Goal: Task Accomplishment & Management: Manage account settings

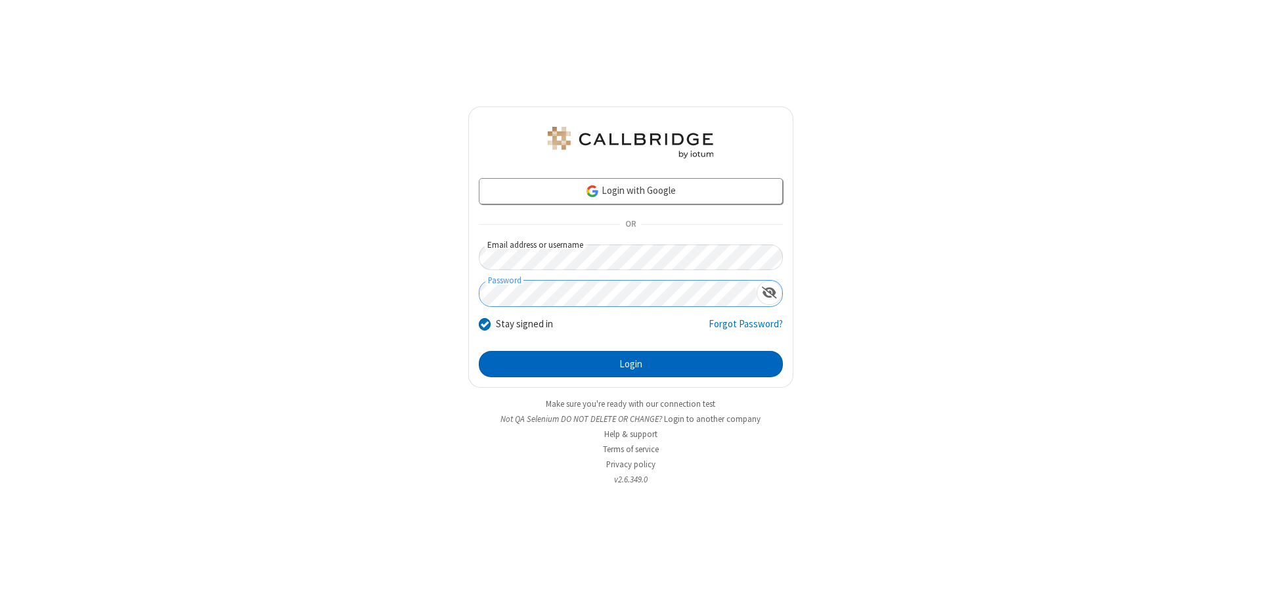
click at [631, 364] on button "Login" at bounding box center [631, 364] width 304 height 26
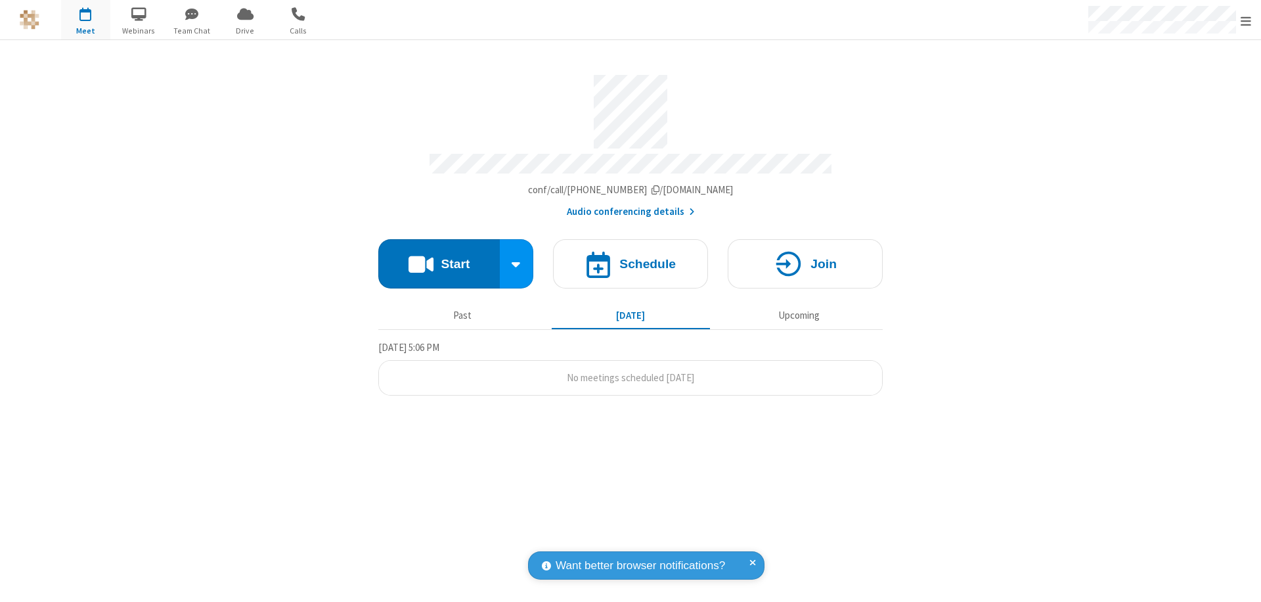
click at [1246, 20] on span "Open menu" at bounding box center [1246, 20] width 11 height 13
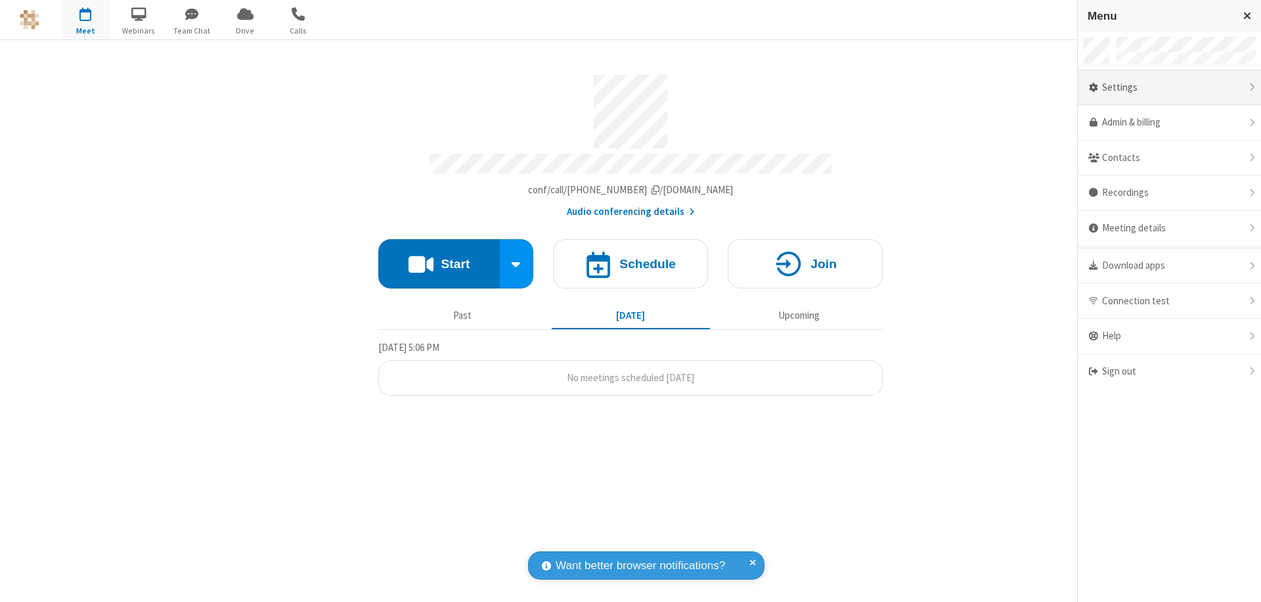
click at [1175, 87] on div "Settings" at bounding box center [1169, 87] width 183 height 35
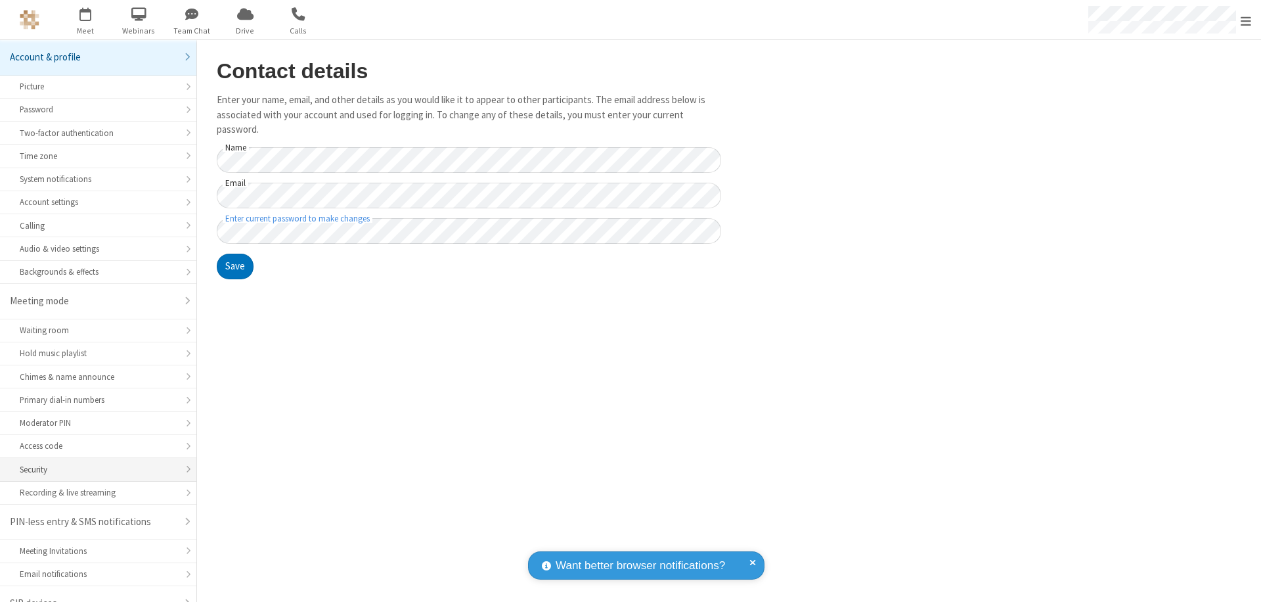
click at [93, 463] on div "Security" at bounding box center [98, 469] width 157 height 12
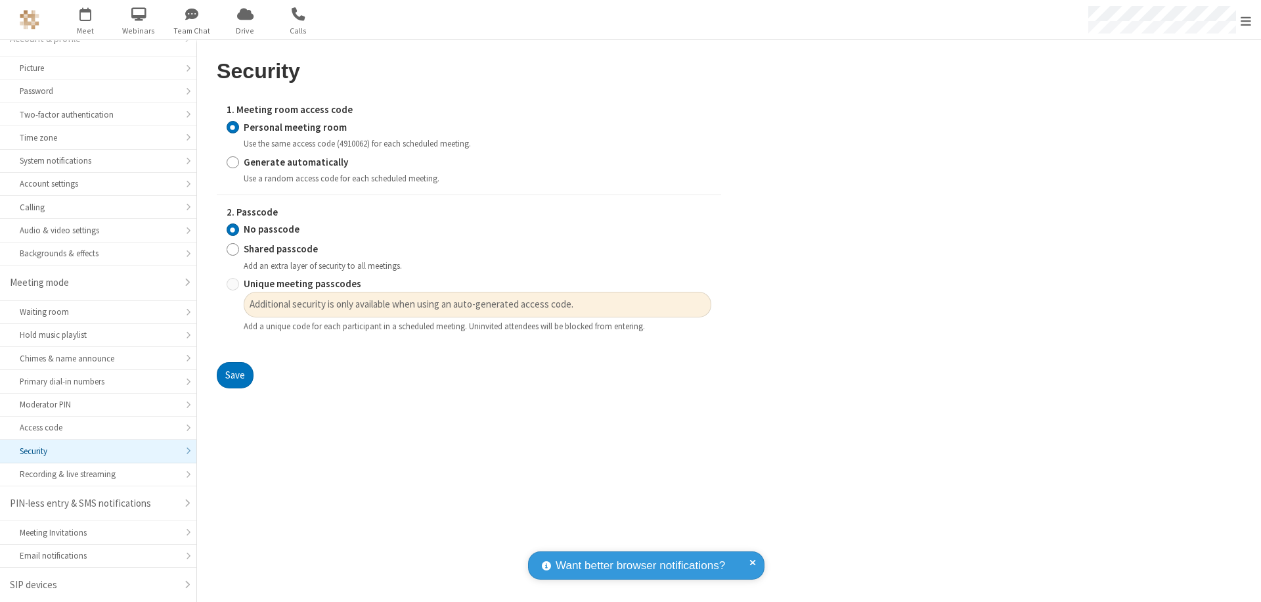
click at [233, 127] on input "Personal meeting room" at bounding box center [233, 127] width 12 height 14
click at [233, 229] on input "No passcode" at bounding box center [233, 230] width 12 height 14
click at [235, 375] on button "Save" at bounding box center [235, 375] width 37 height 26
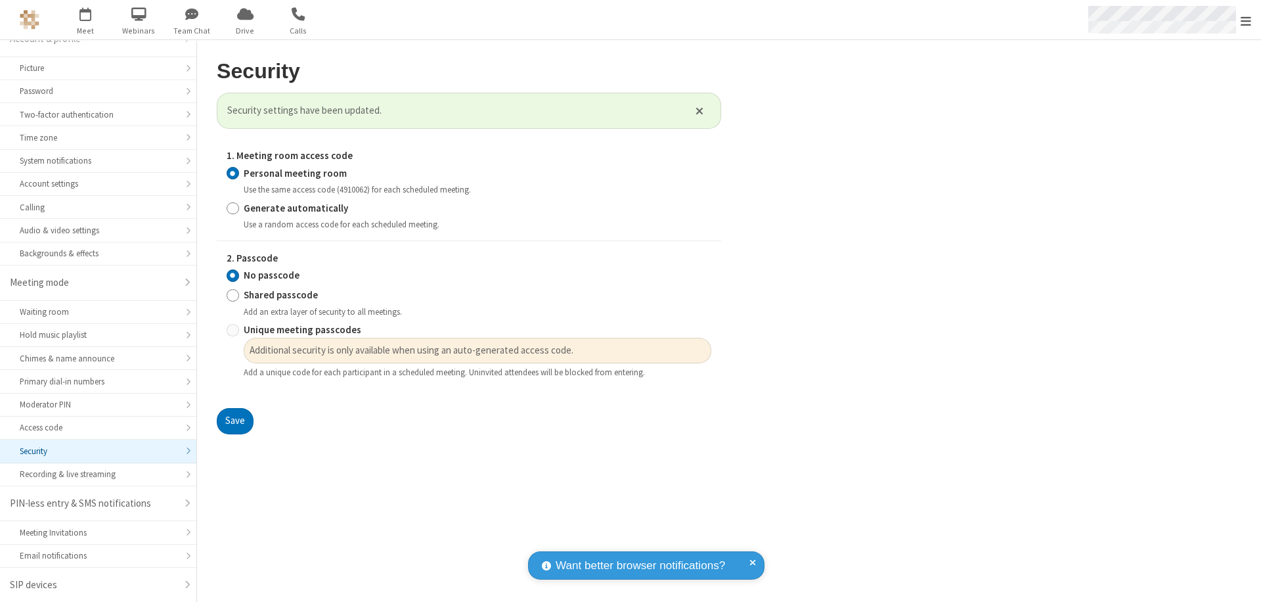
click at [1246, 20] on span "Open menu" at bounding box center [1246, 20] width 11 height 13
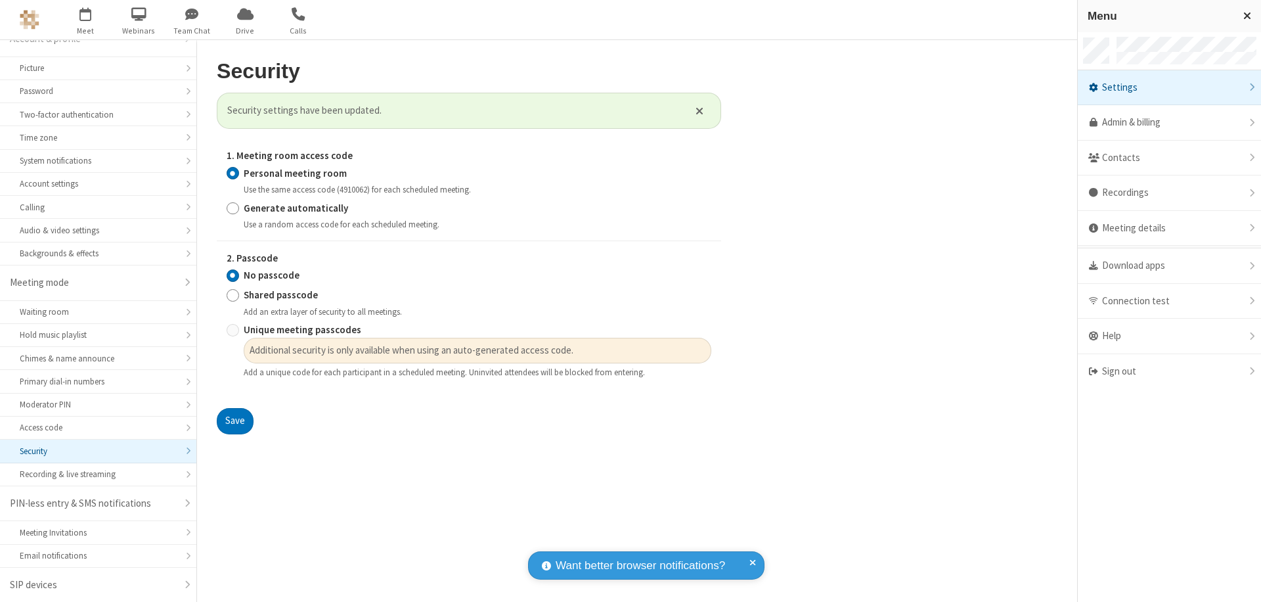
click at [85, 20] on span "button" at bounding box center [85, 14] width 49 height 22
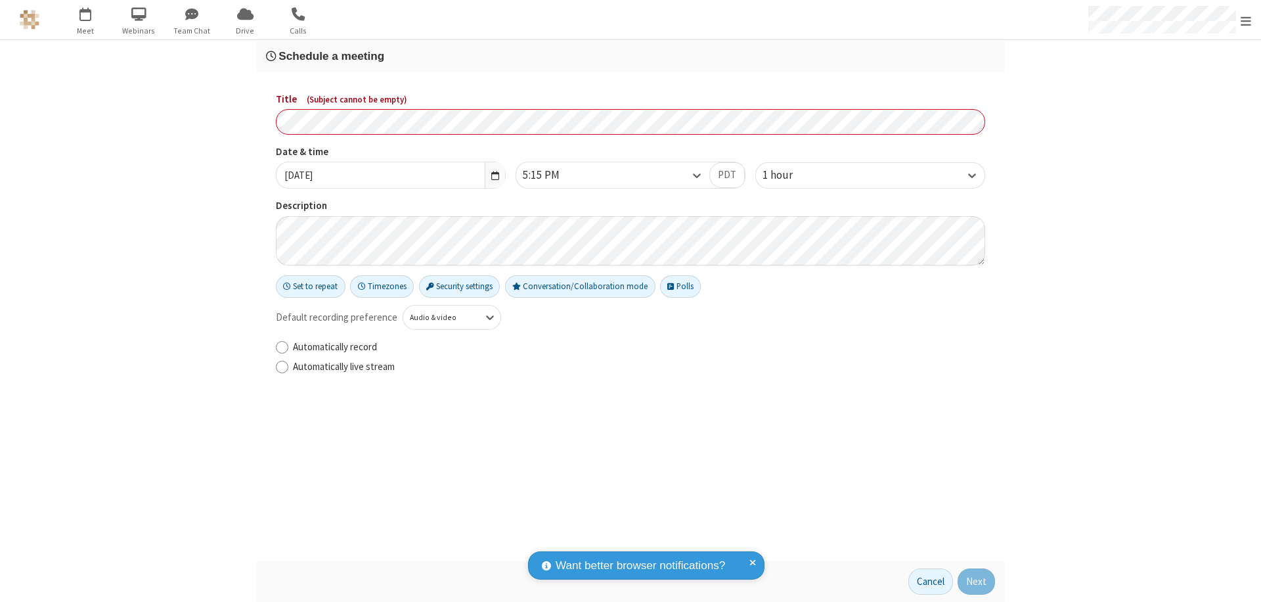
click at [631, 56] on h3 "Schedule a meeting" at bounding box center [630, 56] width 729 height 12
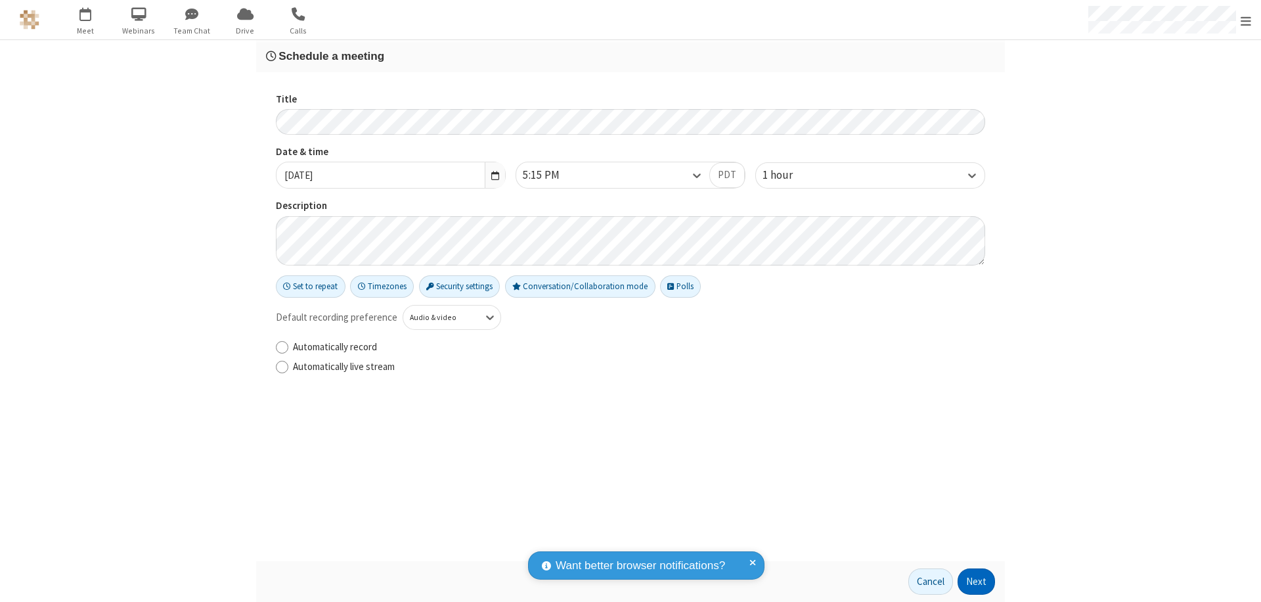
click at [977, 581] on button "Next" at bounding box center [976, 581] width 37 height 26
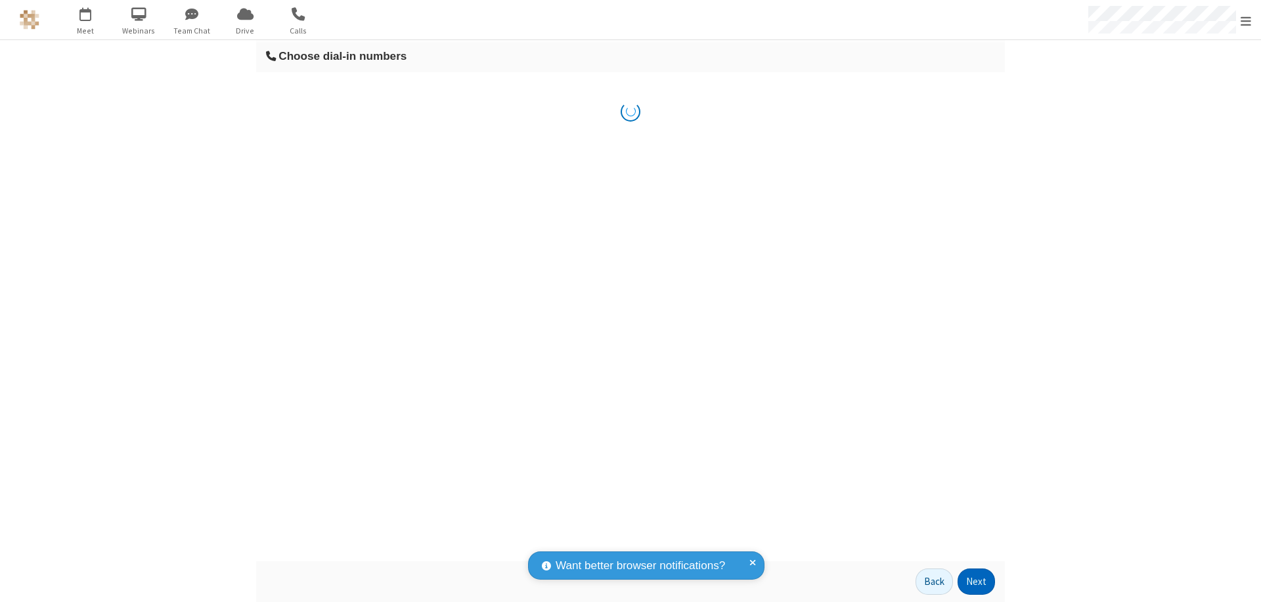
click at [977, 581] on button "Next" at bounding box center [976, 581] width 37 height 26
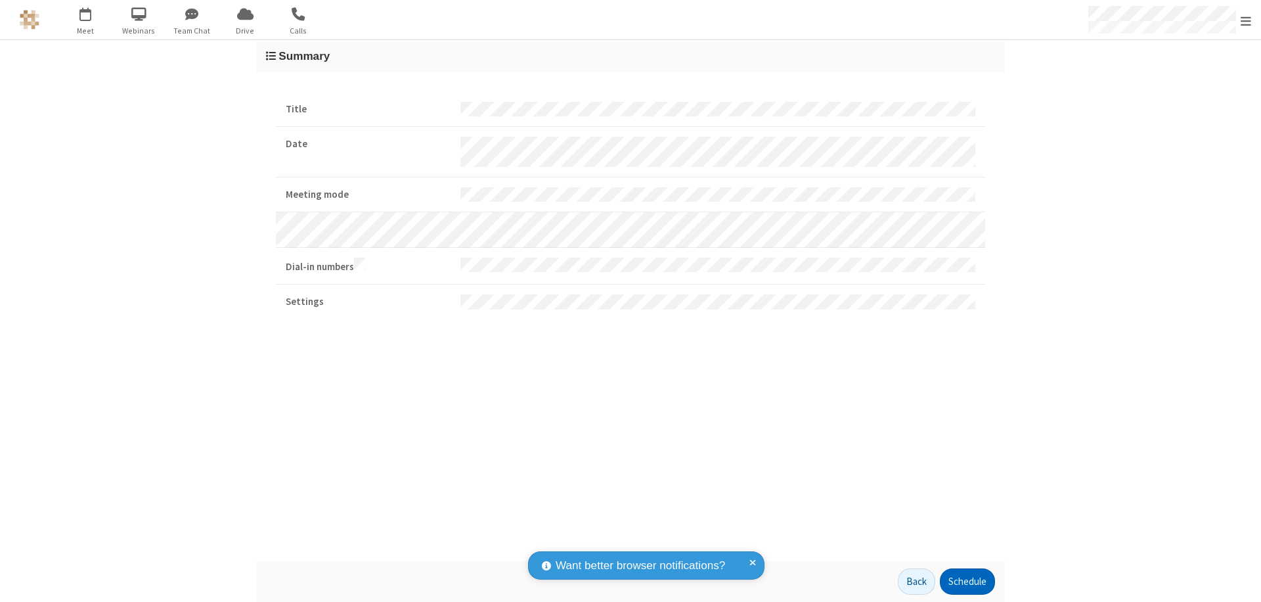
click at [967, 581] on button "Schedule" at bounding box center [967, 581] width 55 height 26
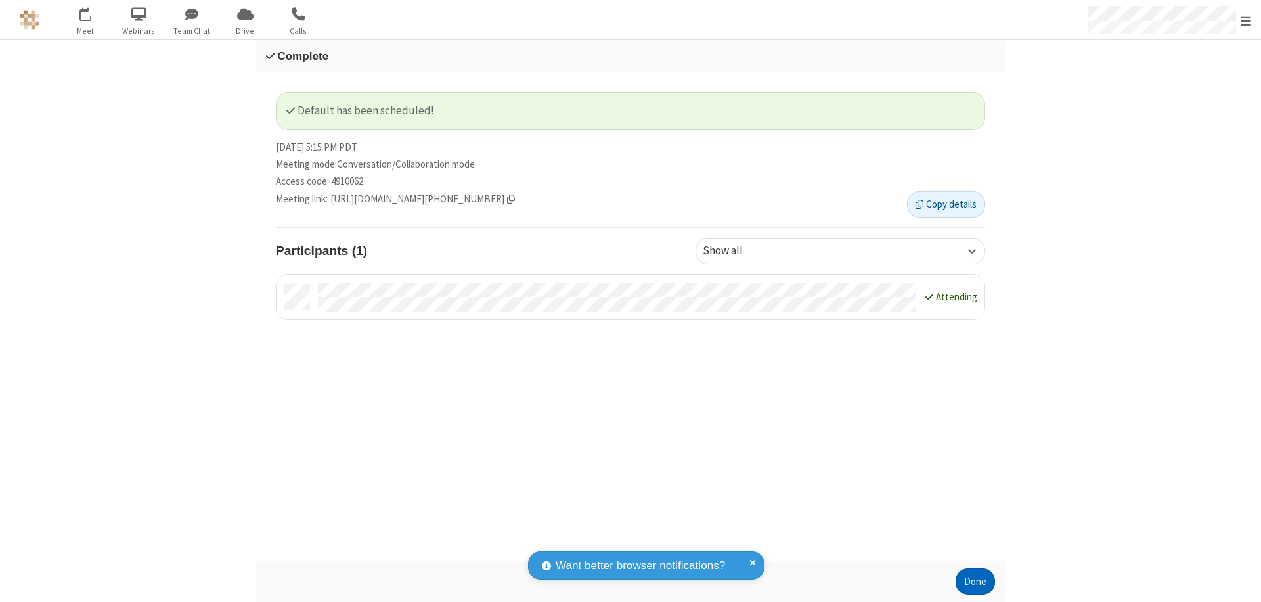
click at [976, 581] on button "Done" at bounding box center [975, 581] width 39 height 26
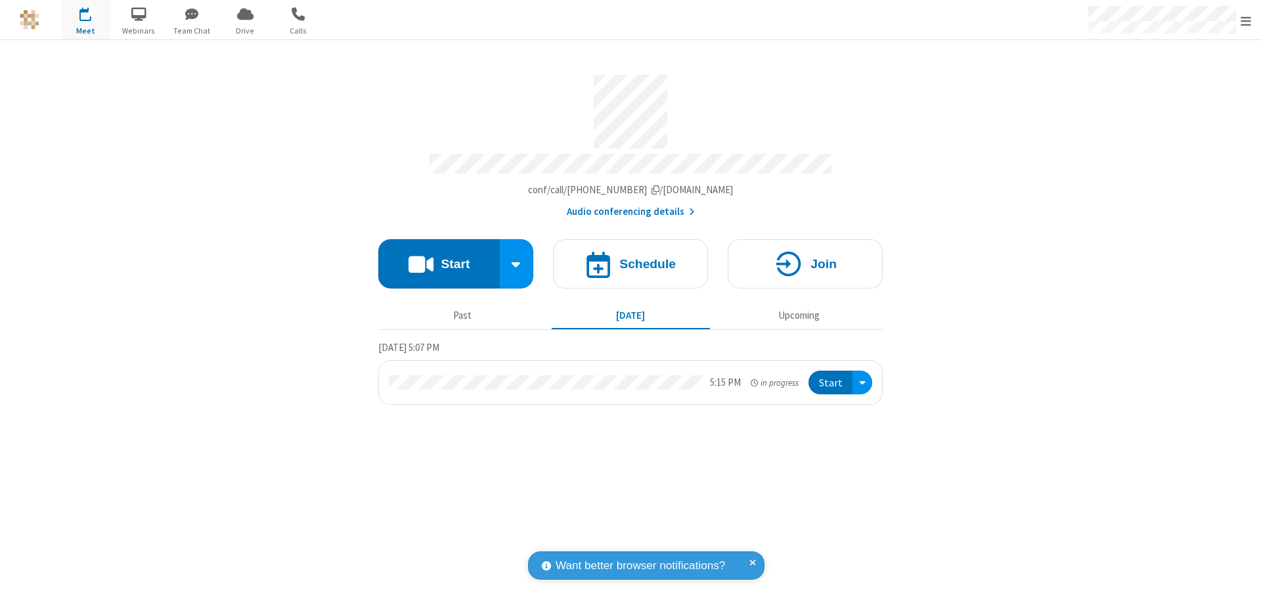
click at [832, 376] on button "Start" at bounding box center [831, 383] width 44 height 24
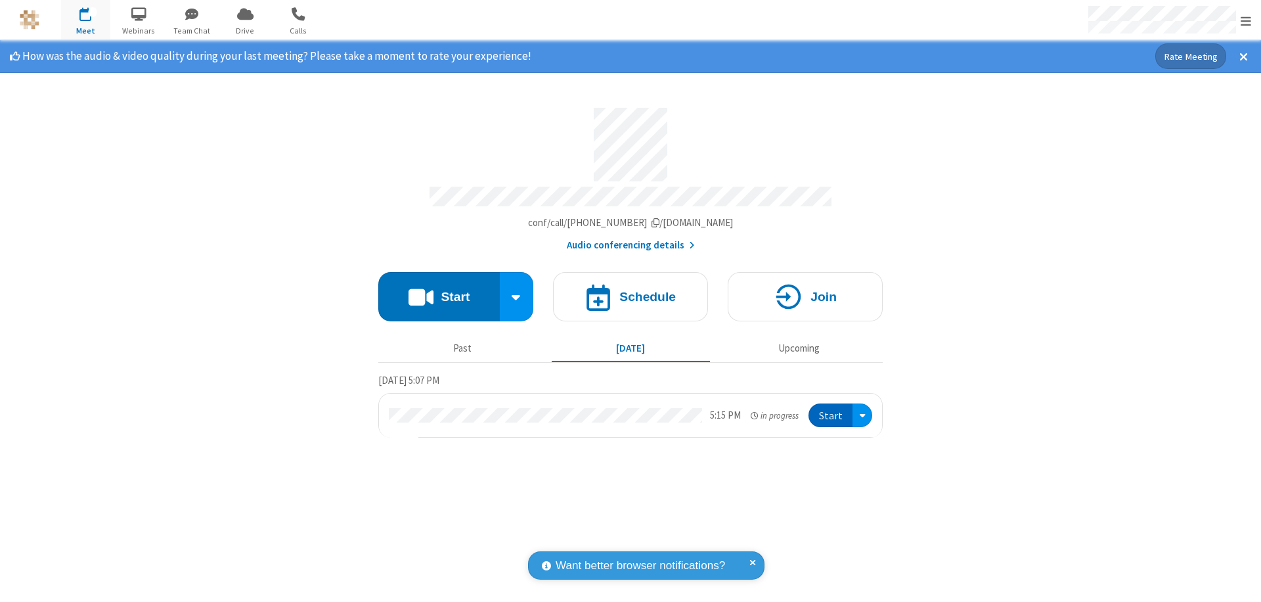
click at [1246, 20] on span "Open menu" at bounding box center [1246, 20] width 11 height 13
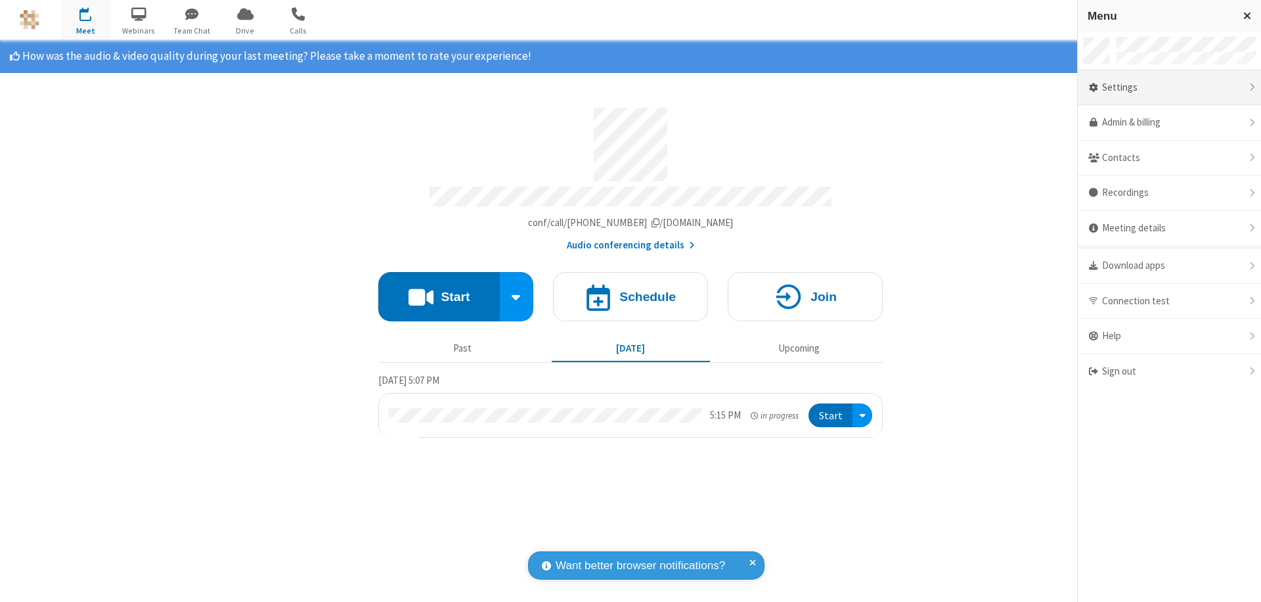
click at [1190, 87] on div "Settings" at bounding box center [1169, 87] width 183 height 35
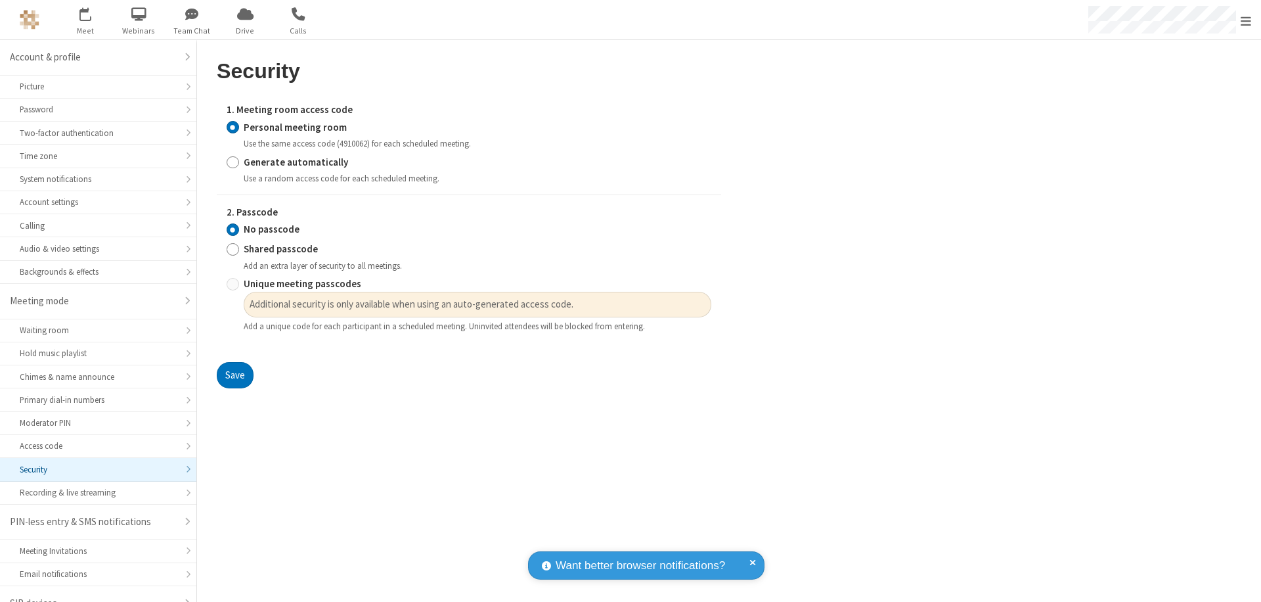
scroll to position [18, 0]
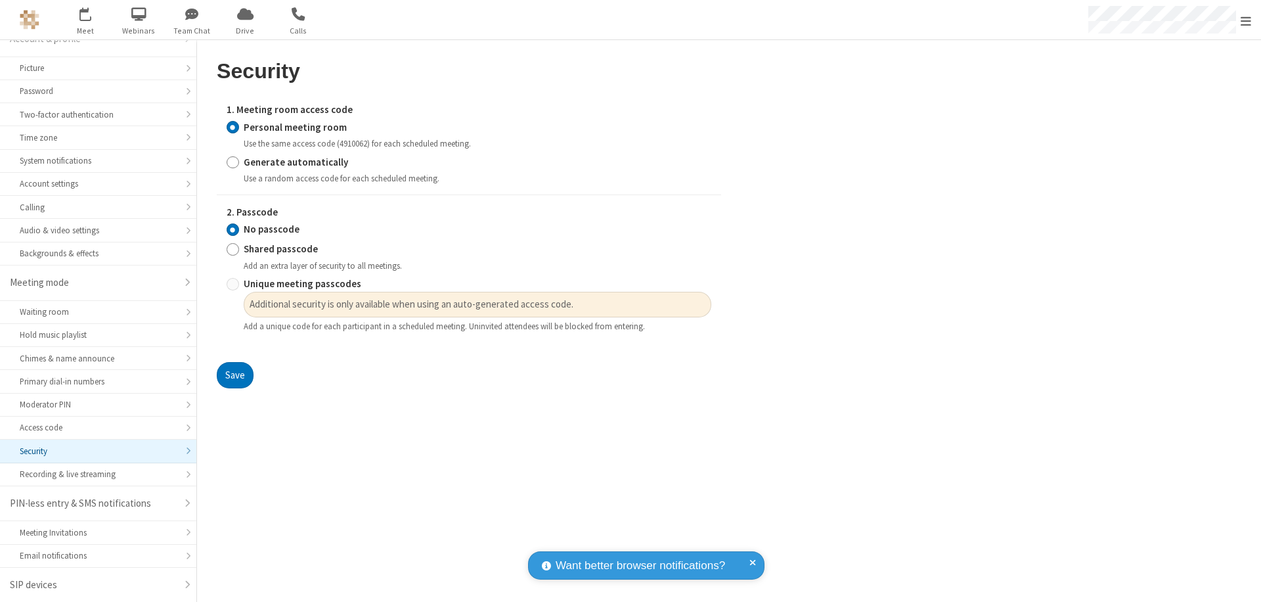
click at [233, 127] on input "Personal meeting room" at bounding box center [233, 127] width 12 height 14
click at [233, 229] on input "No passcode" at bounding box center [233, 230] width 12 height 14
click at [235, 375] on button "Save" at bounding box center [235, 375] width 37 height 26
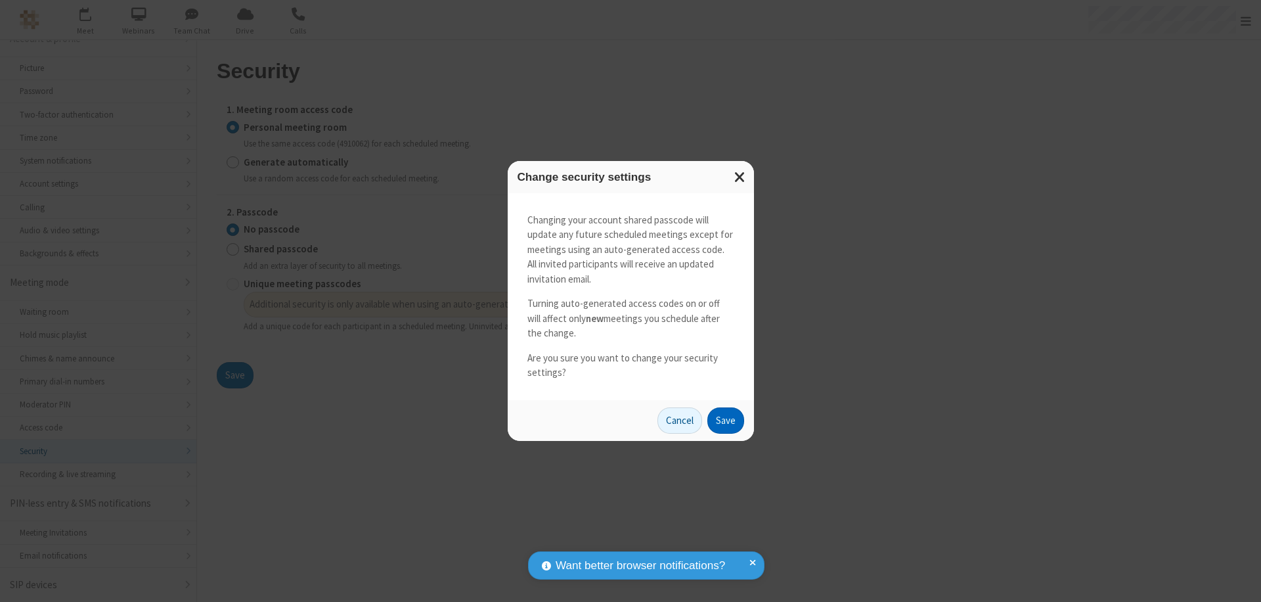
click at [725, 420] on button "Save" at bounding box center [726, 420] width 37 height 26
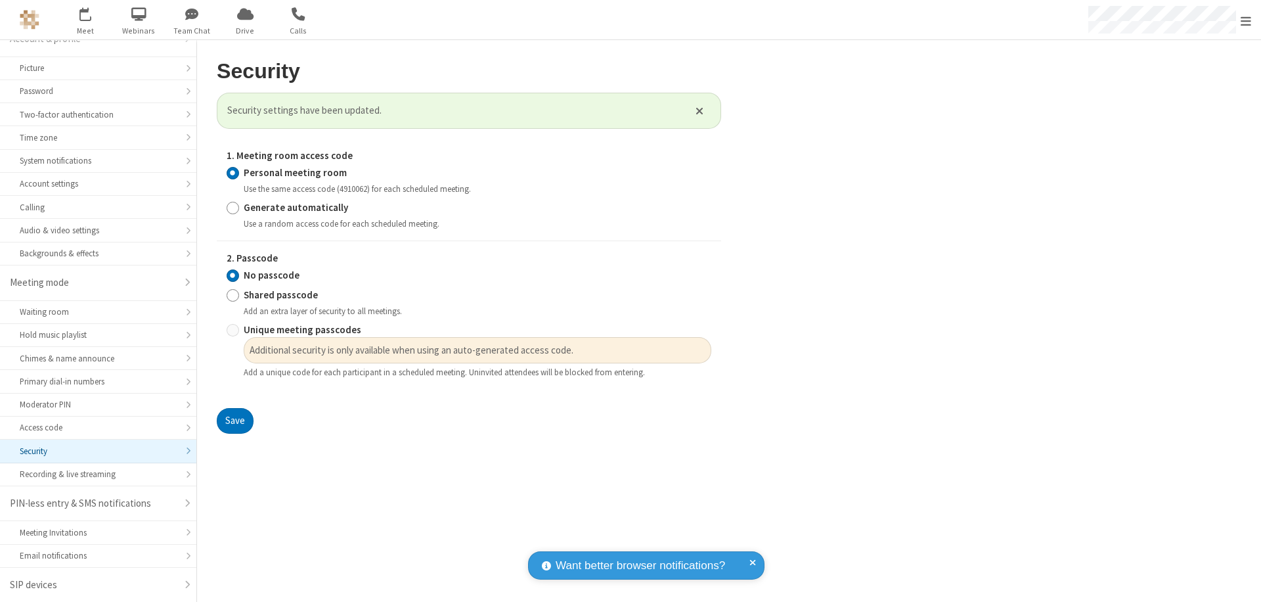
click at [1246, 20] on span "Open menu" at bounding box center [1246, 20] width 11 height 13
click at [1261, 371] on span at bounding box center [1278, 371] width 12 height 11
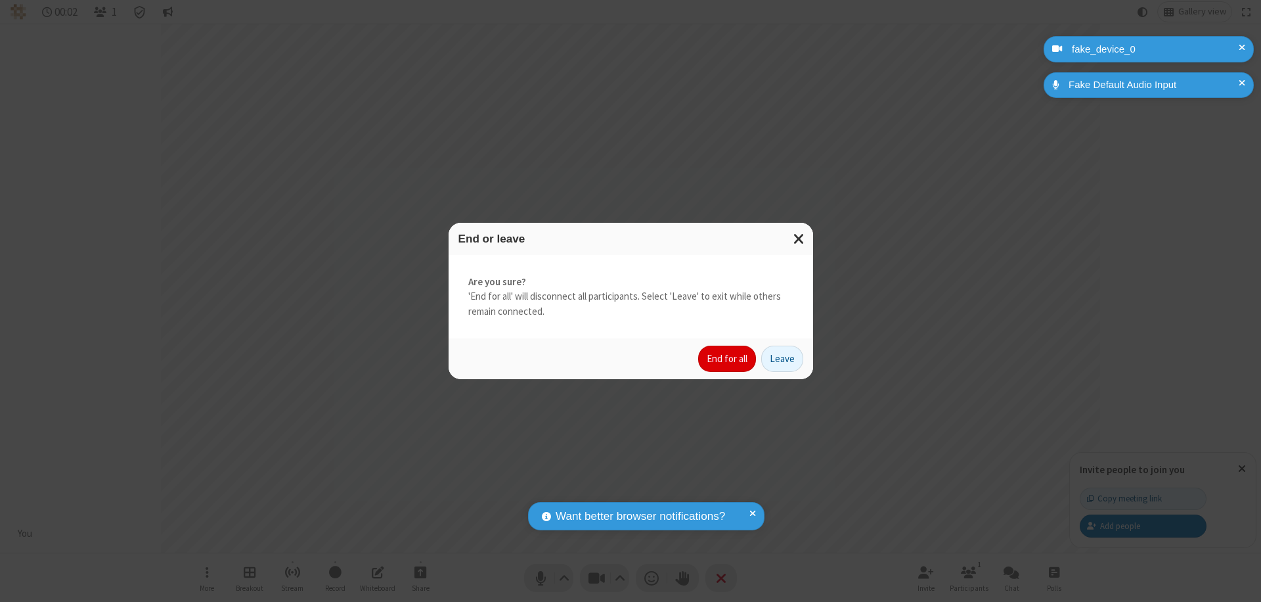
click at [728, 359] on button "End for all" at bounding box center [727, 359] width 58 height 26
